Goal: Task Accomplishment & Management: Manage account settings

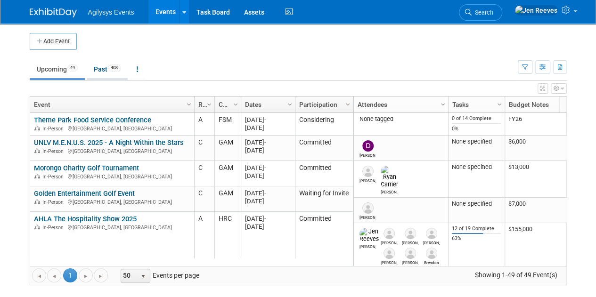
click at [105, 72] on link "Past 403" at bounding box center [107, 69] width 41 height 18
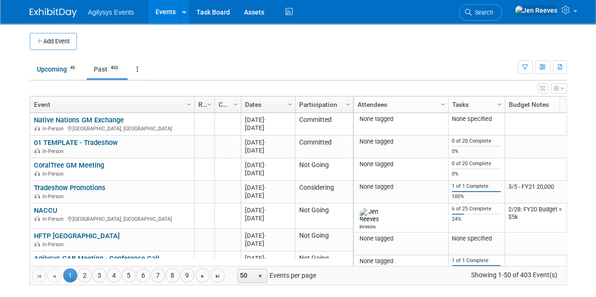
click at [254, 100] on link "Dates" at bounding box center [267, 105] width 44 height 16
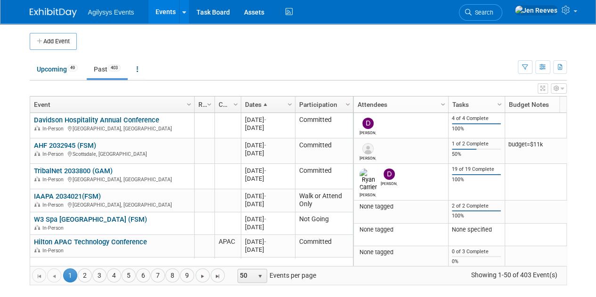
click at [254, 100] on link "Dates" at bounding box center [267, 105] width 44 height 16
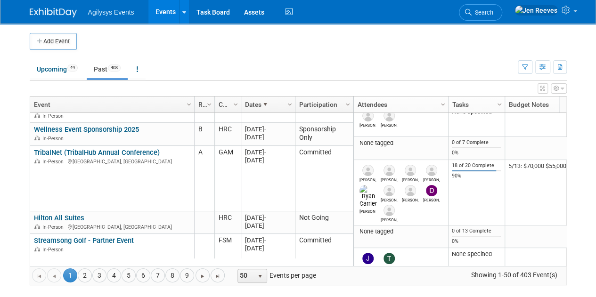
scroll to position [480, 0]
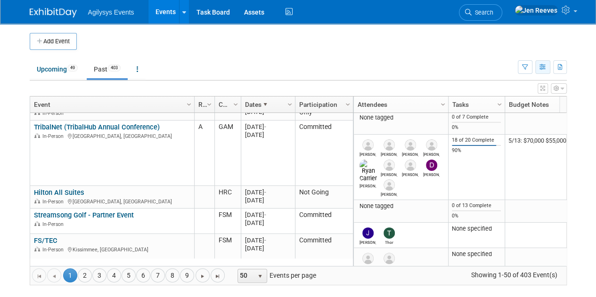
click at [543, 67] on icon "button" at bounding box center [542, 68] width 7 height 6
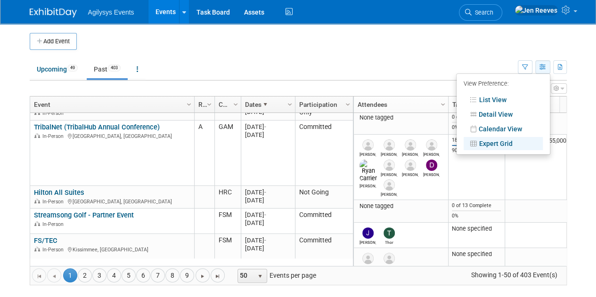
click at [543, 67] on icon "button" at bounding box center [542, 68] width 7 height 6
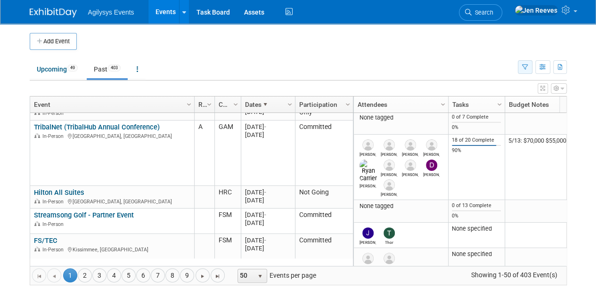
click at [525, 70] on icon "button" at bounding box center [525, 68] width 6 height 6
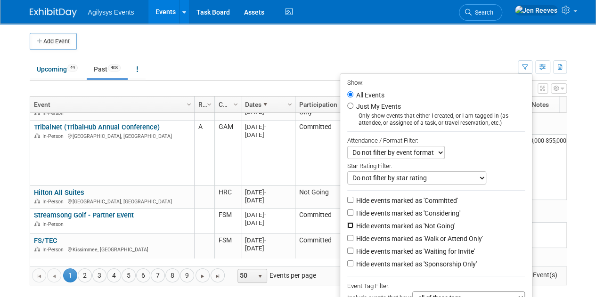
click at [347, 225] on input "Hide events marked as 'Not Going'" at bounding box center [350, 225] width 6 height 6
checkbox input "true"
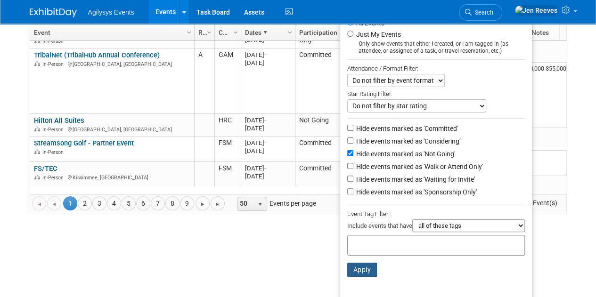
click at [359, 272] on button "Apply" at bounding box center [362, 270] width 30 height 14
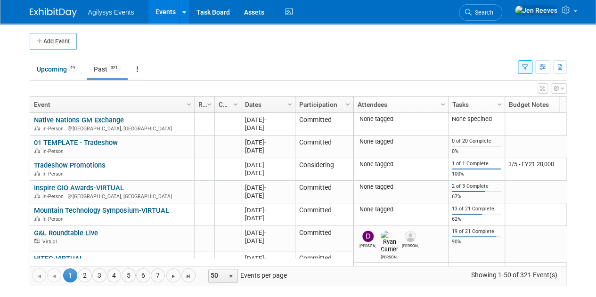
click at [286, 108] on link "Column Settings" at bounding box center [290, 104] width 10 height 14
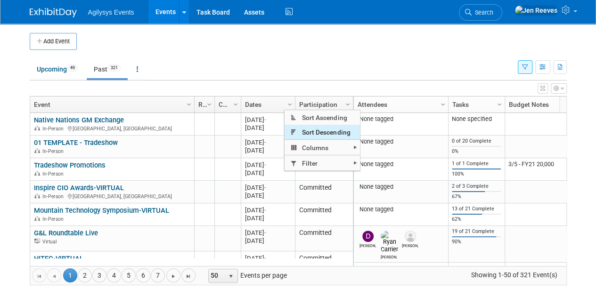
click at [299, 130] on span "Sort Descending" at bounding box center [322, 132] width 75 height 15
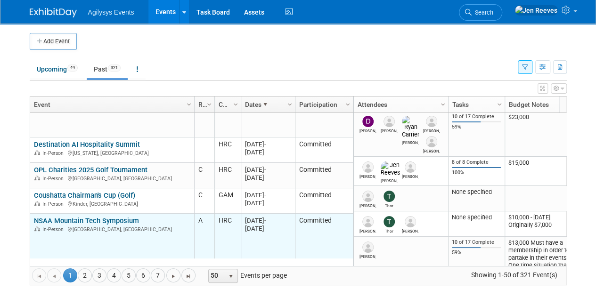
scroll to position [147, 0]
